Goal: Information Seeking & Learning: Learn about a topic

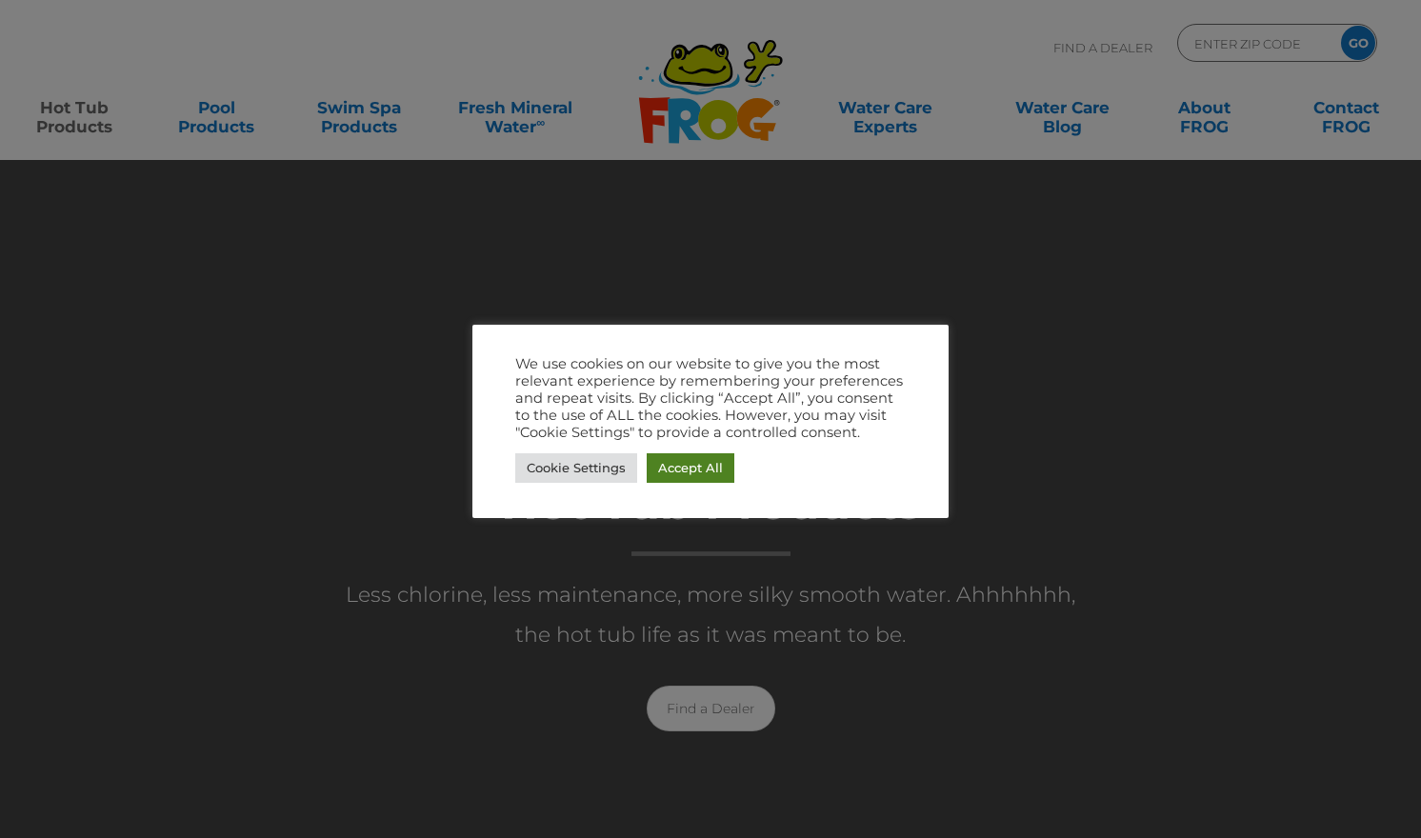
click at [677, 472] on link "Accept All" at bounding box center [691, 468] width 88 height 30
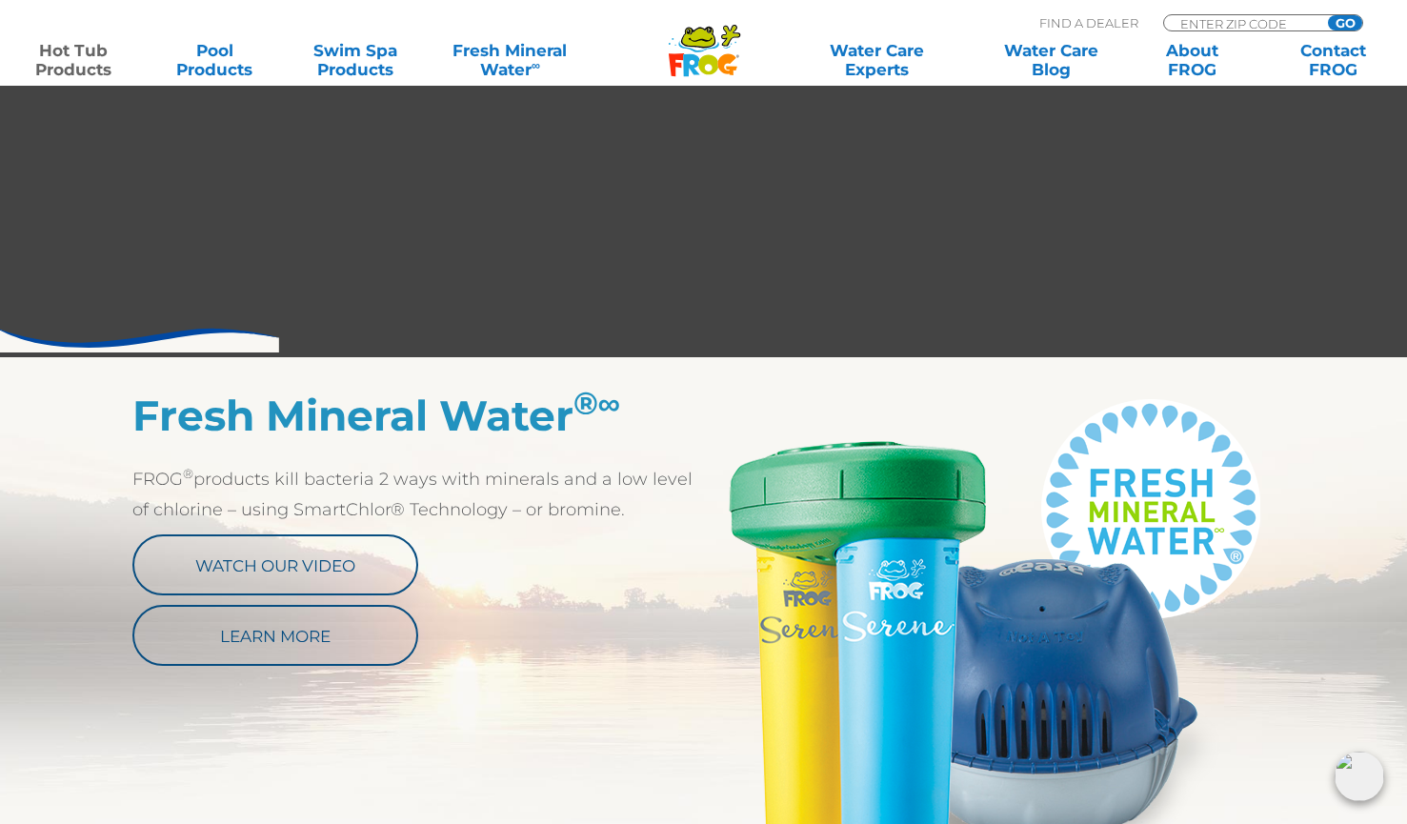
scroll to position [829, 0]
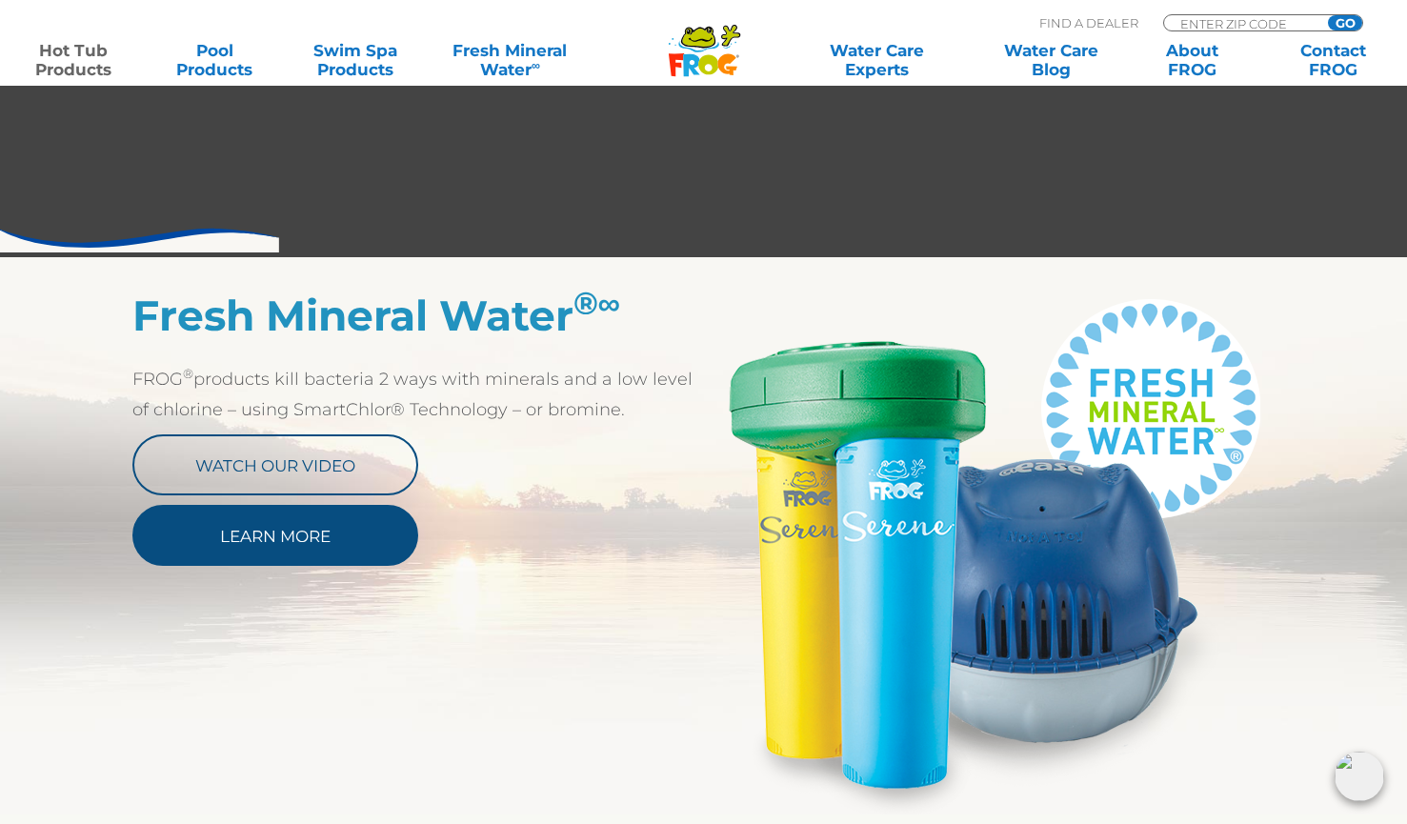
click at [245, 550] on link "Learn More" at bounding box center [275, 535] width 286 height 61
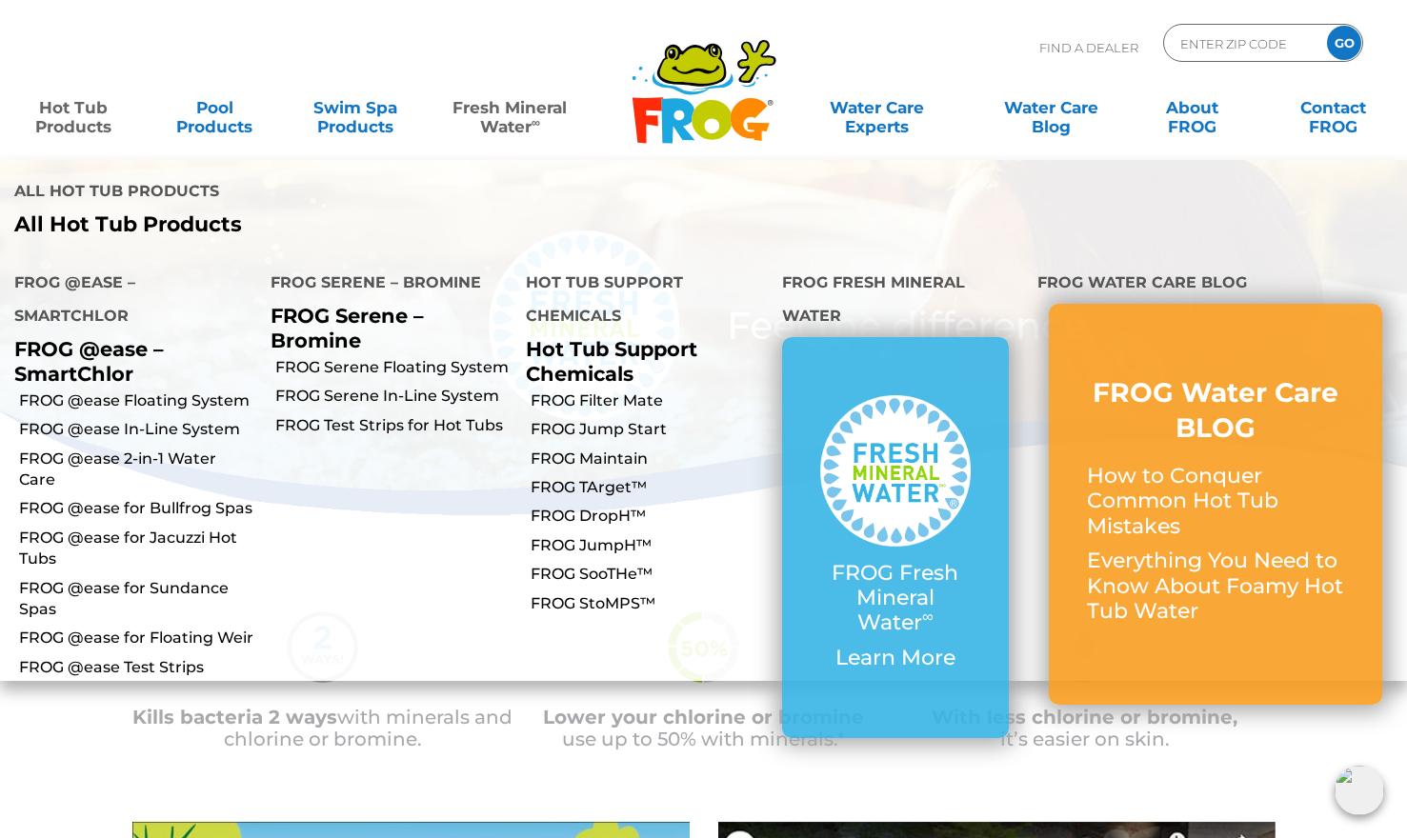
click at [86, 123] on link "Hot Tub Products" at bounding box center [74, 108] width 110 height 38
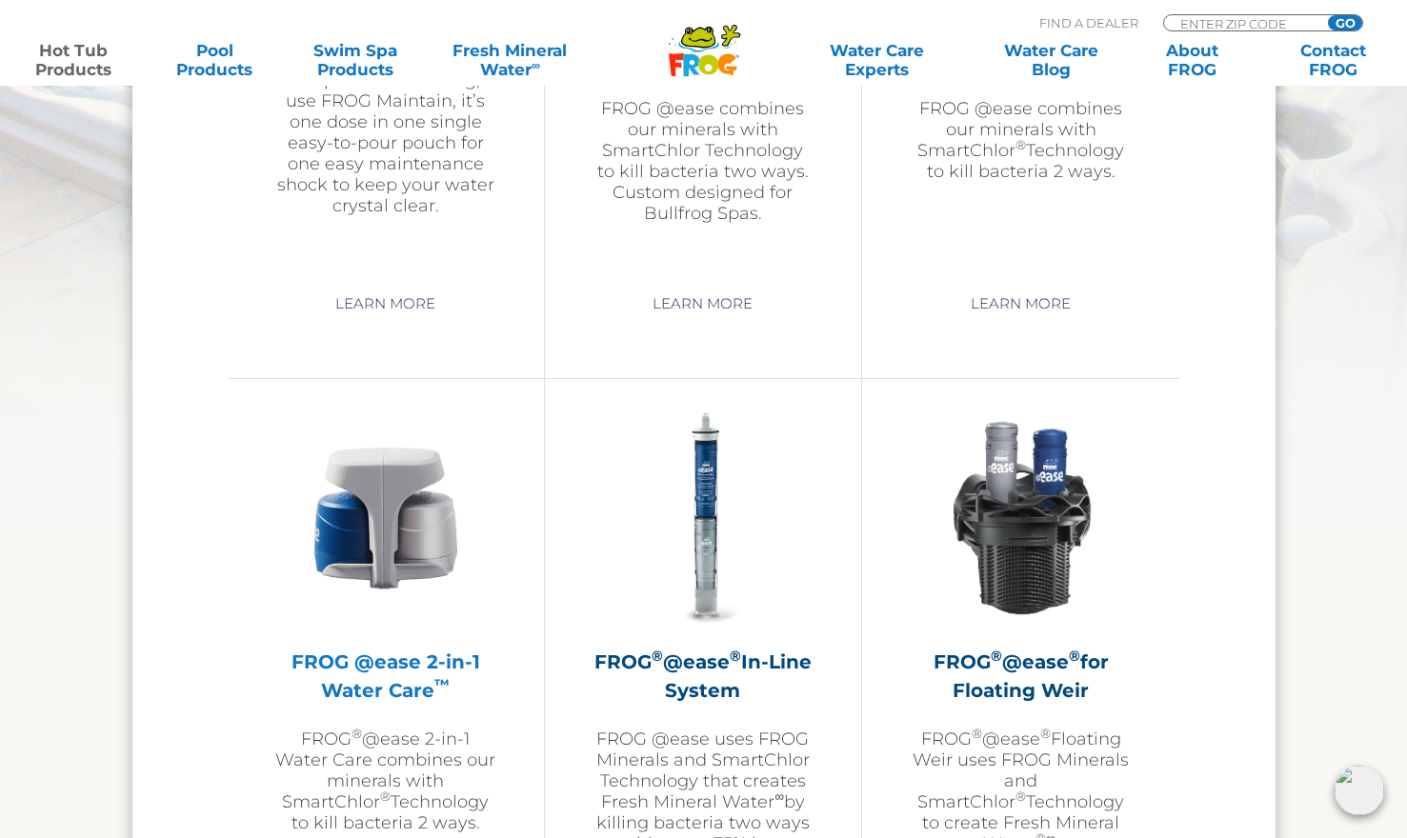
scroll to position [2740, 0]
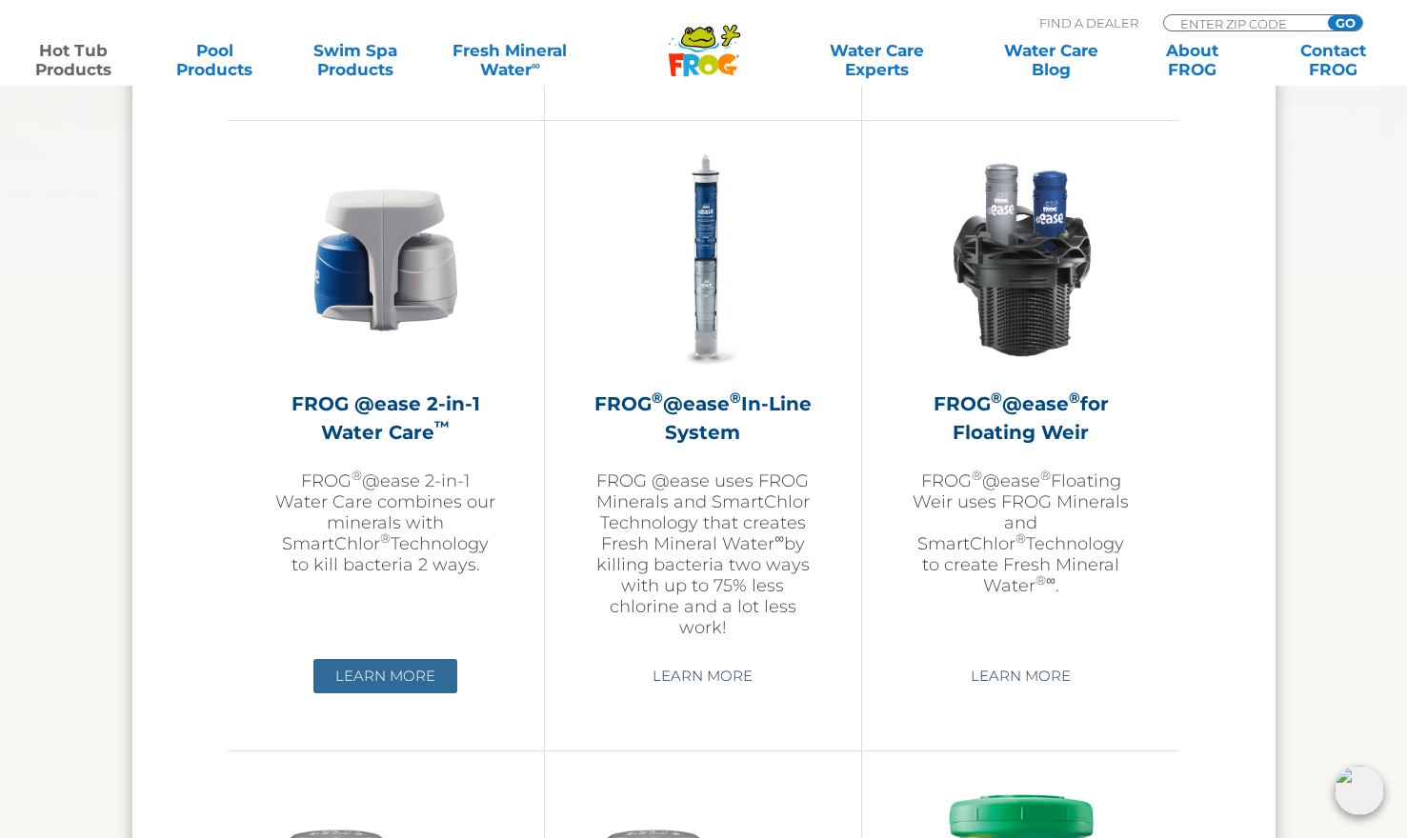
click at [404, 669] on link "Learn More" at bounding box center [385, 676] width 144 height 34
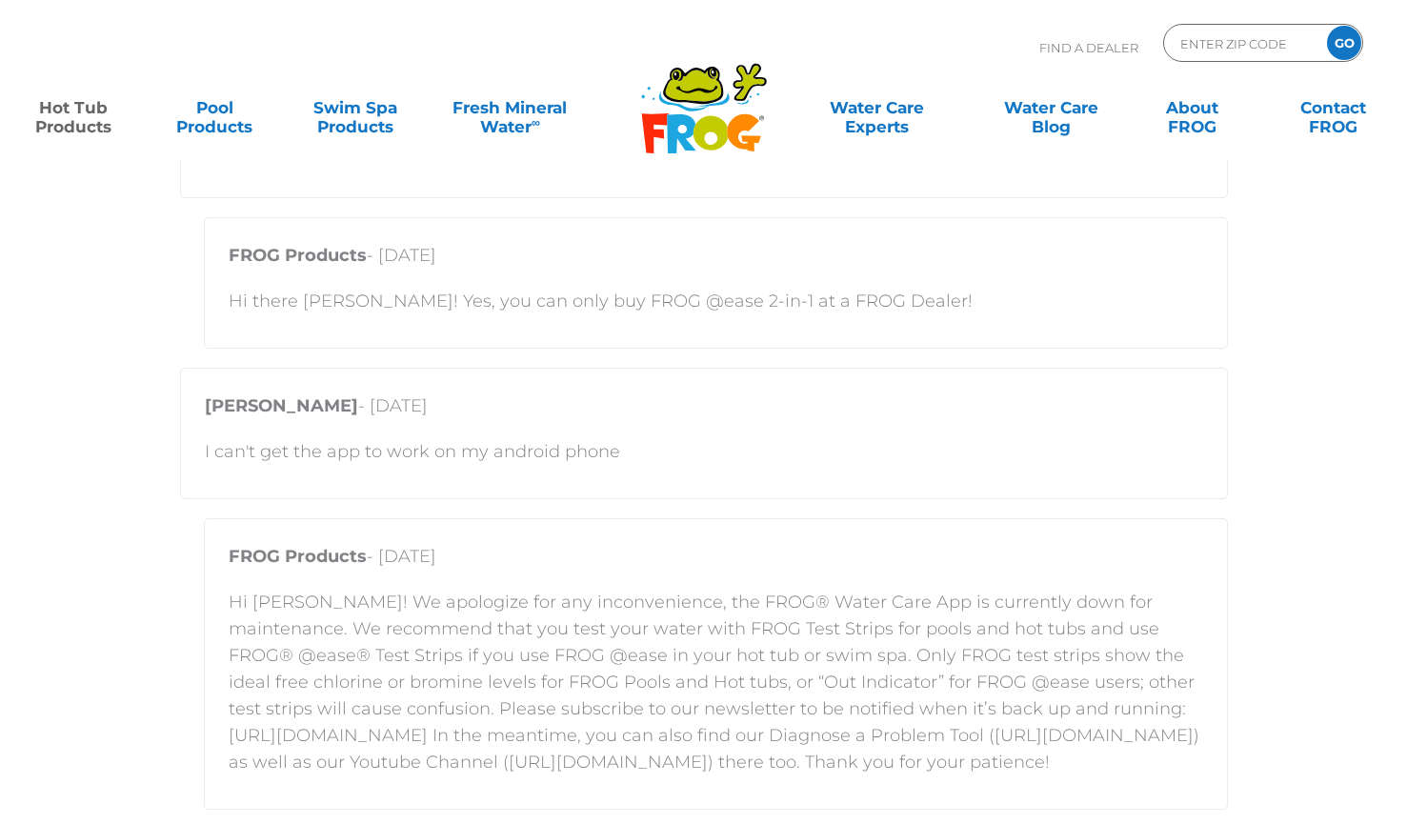
scroll to position [2721, 0]
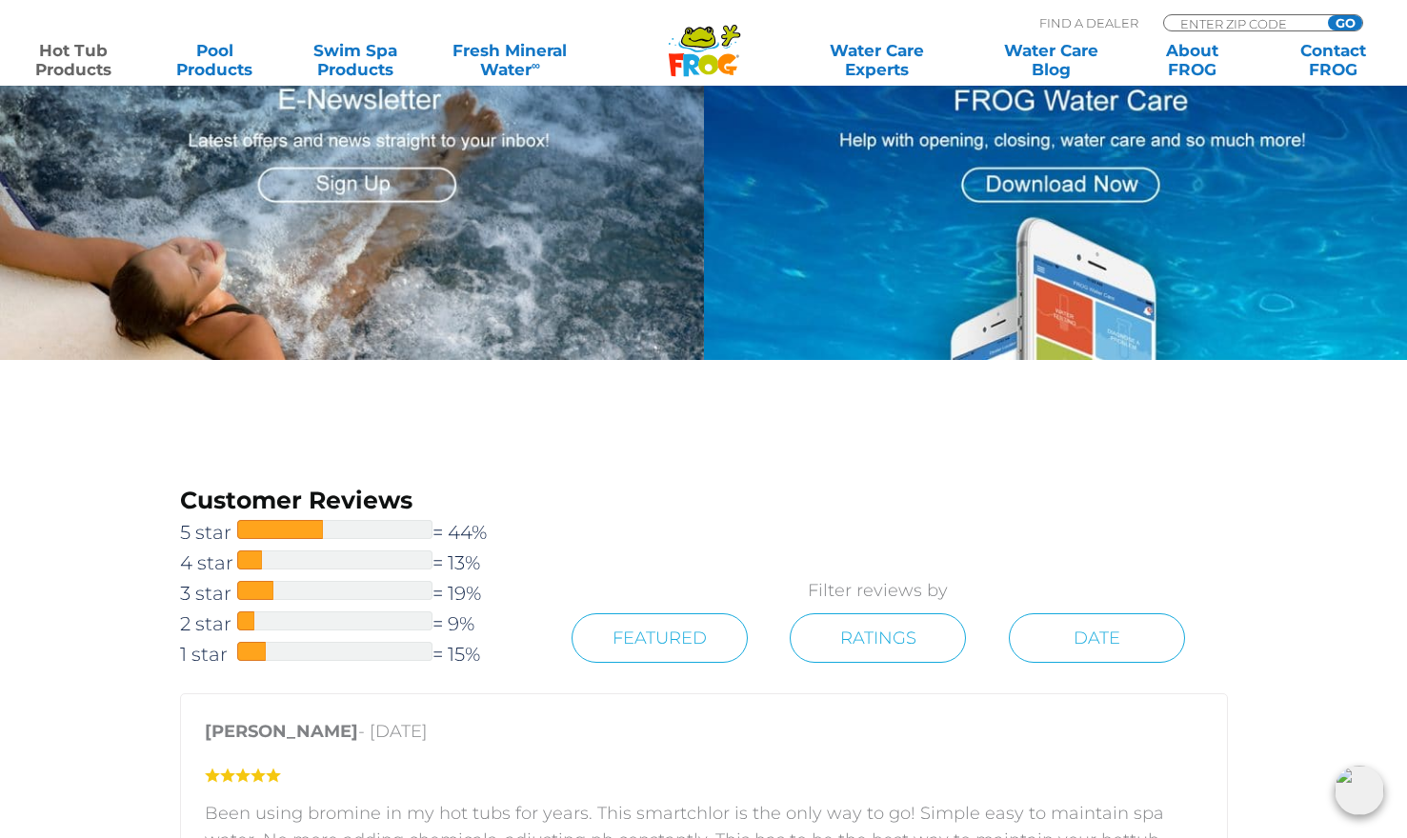
scroll to position [2855, 0]
